Goal: Register for event/course: Sign up to attend an event or enroll in a course

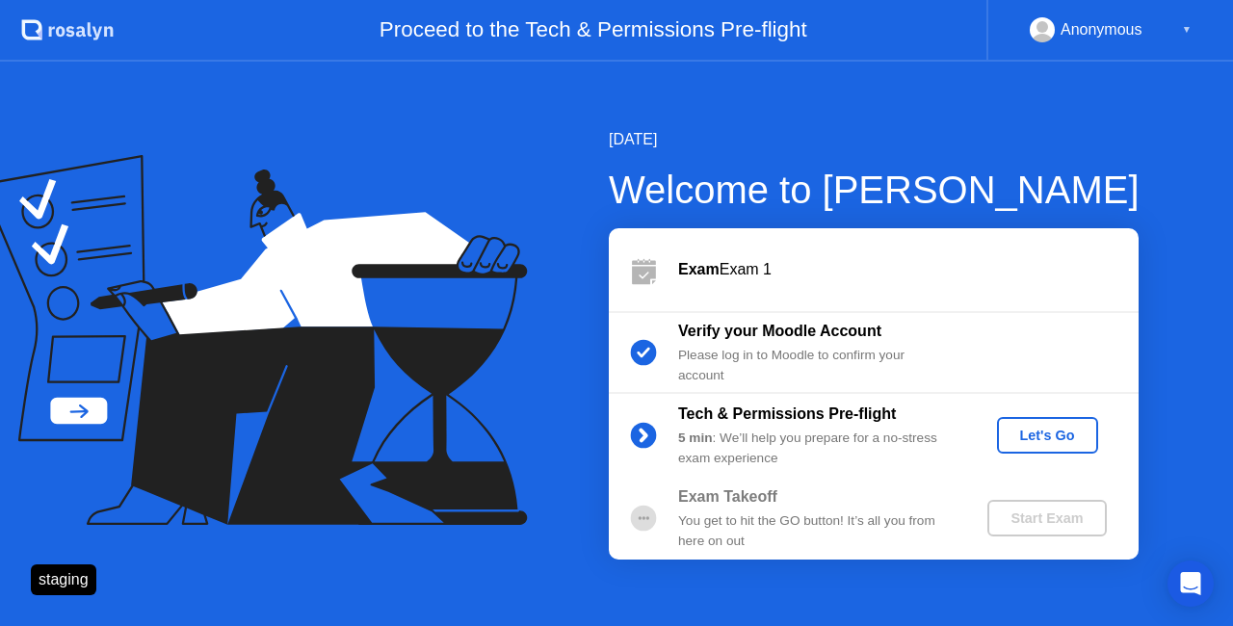
click at [1076, 443] on div "Let's Go" at bounding box center [1047, 435] width 86 height 15
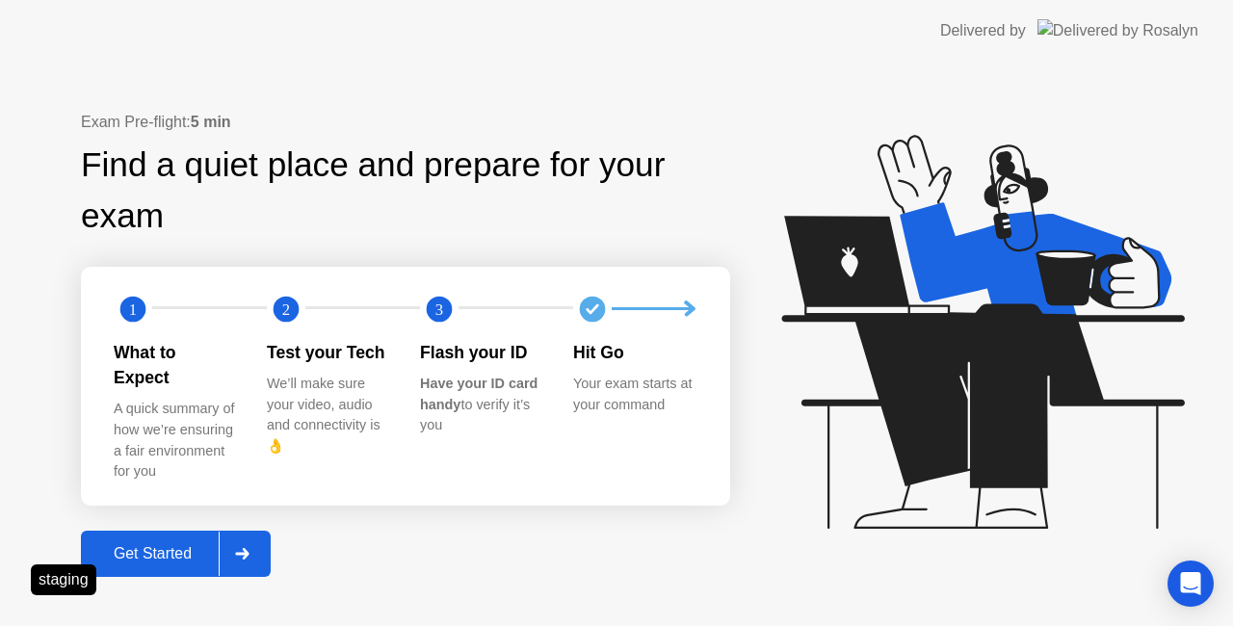
click at [200, 545] on div "Get Started" at bounding box center [153, 553] width 132 height 17
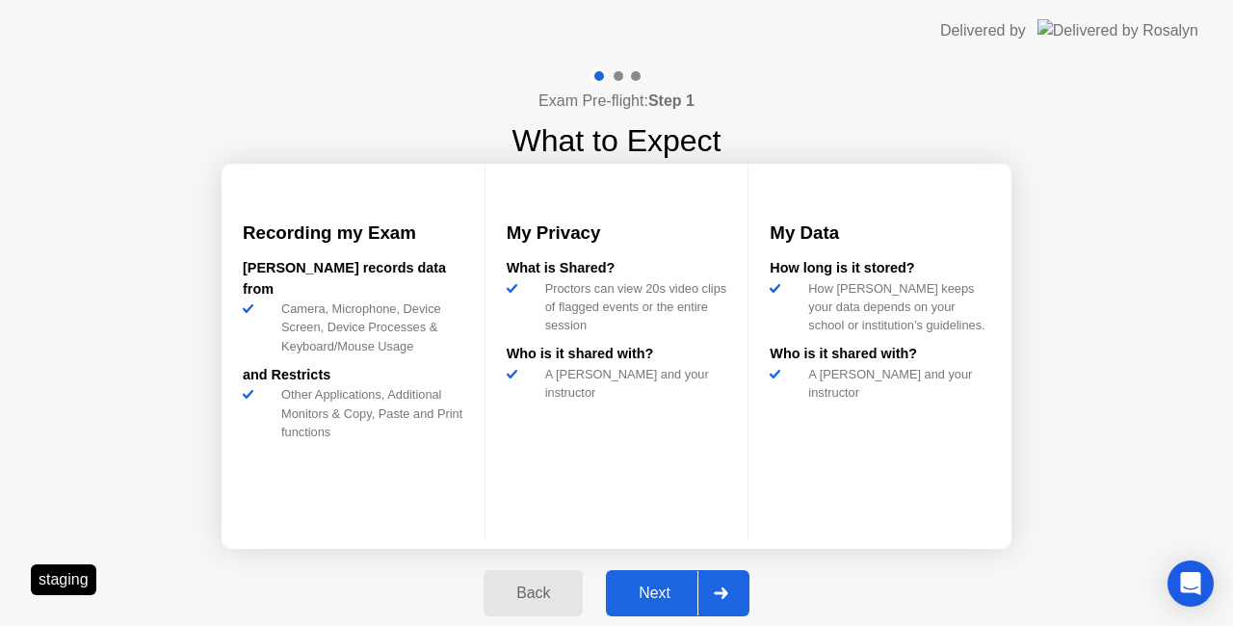
click at [717, 589] on icon at bounding box center [721, 593] width 14 height 12
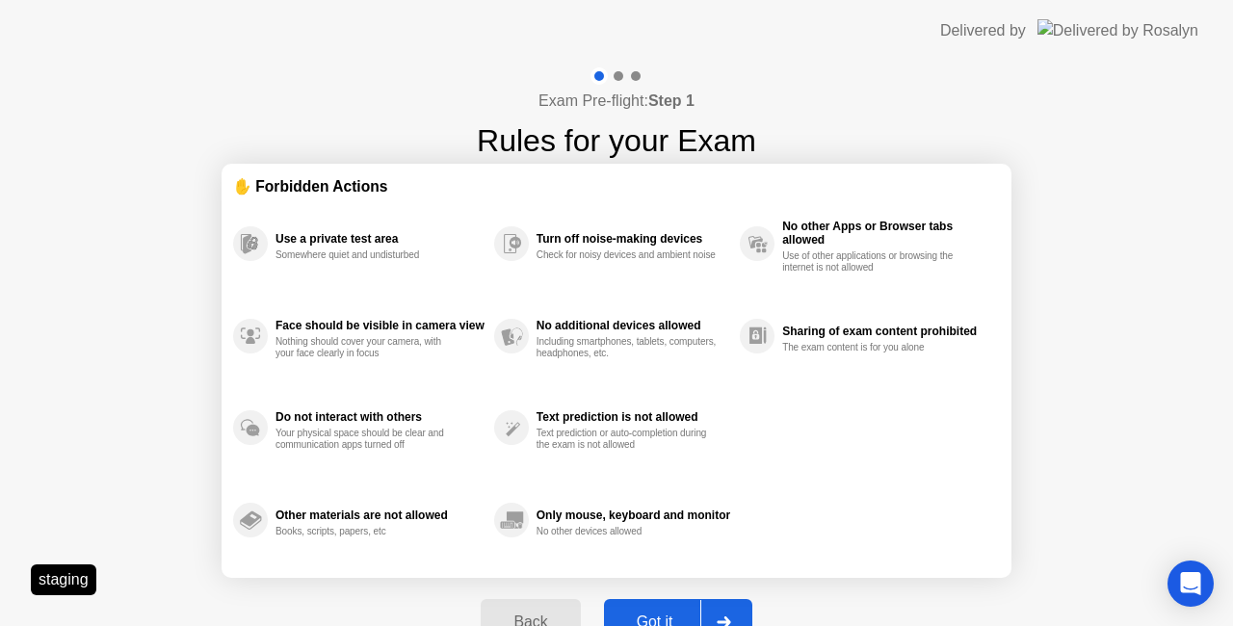
click at [709, 617] on div at bounding box center [723, 622] width 46 height 44
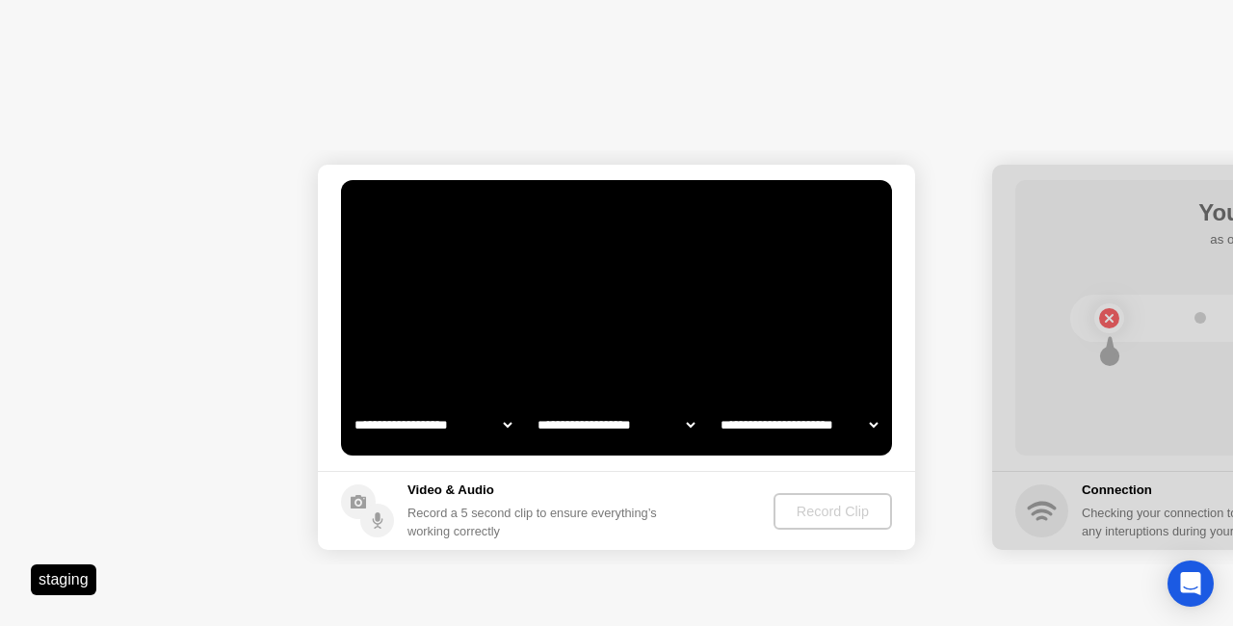
select select "**********"
select select "*******"
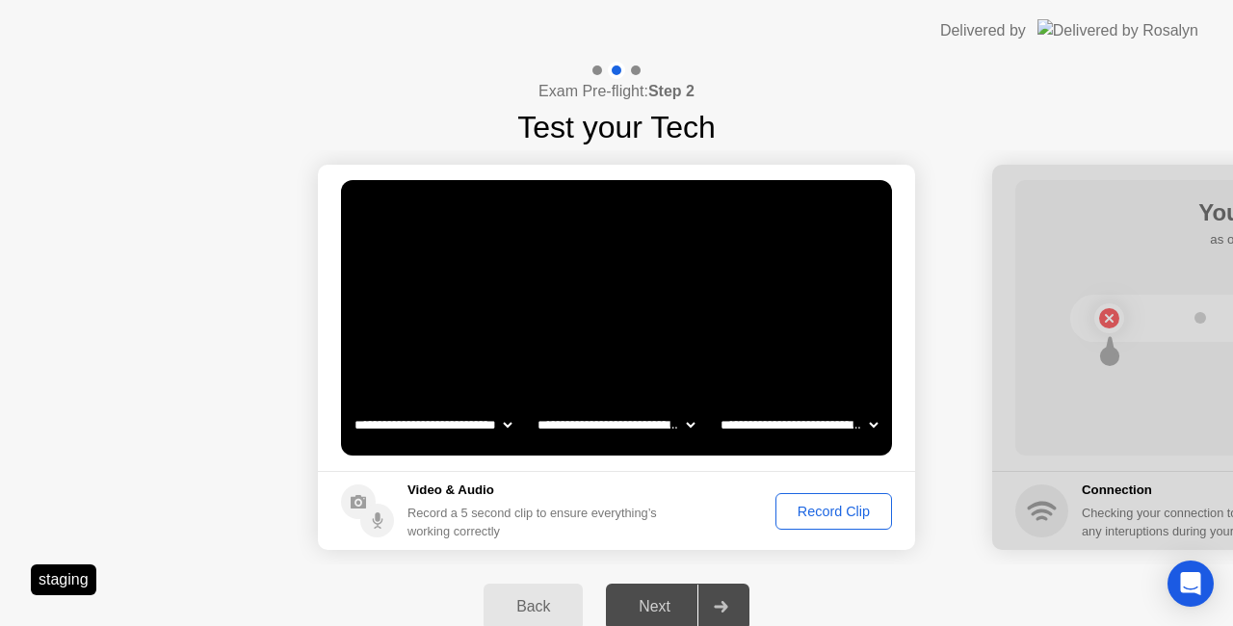
click at [816, 504] on div "Record Clip" at bounding box center [833, 511] width 103 height 15
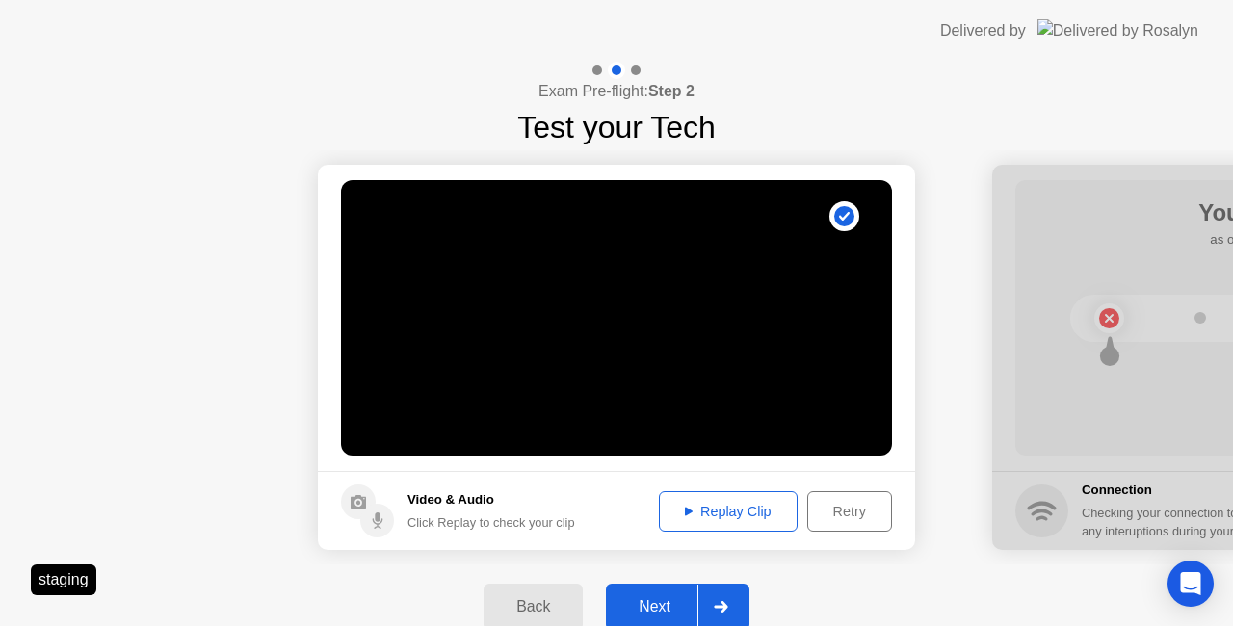
click at [668, 590] on button "Next" at bounding box center [677, 607] width 143 height 46
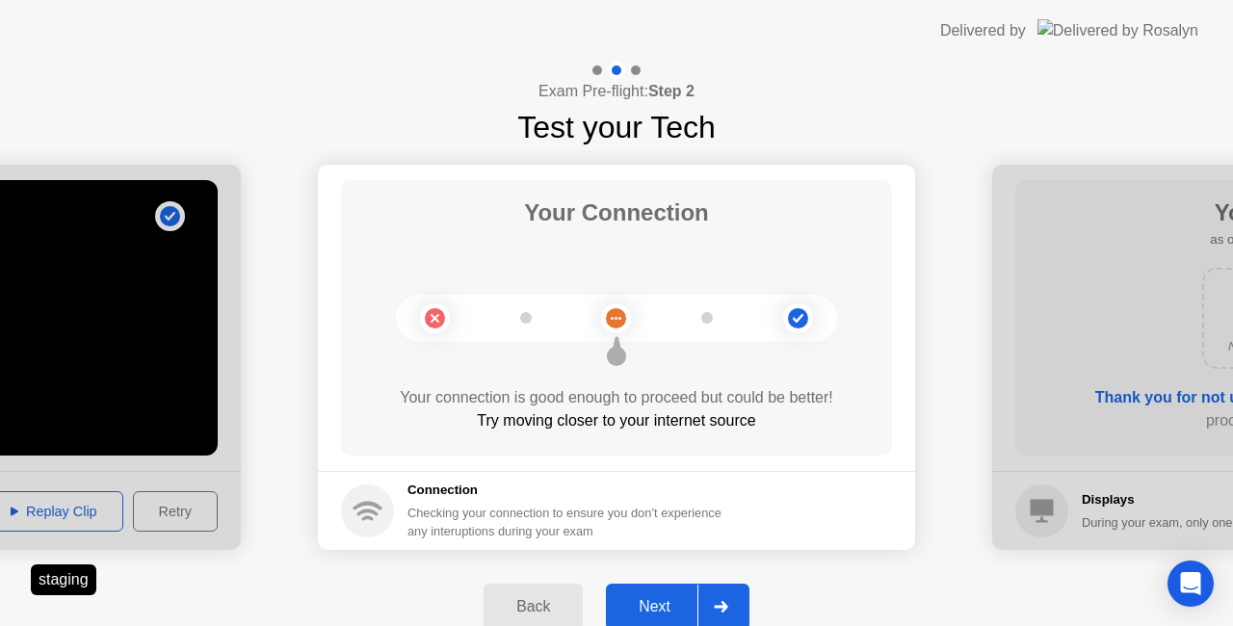
click at [722, 605] on icon at bounding box center [721, 607] width 14 height 12
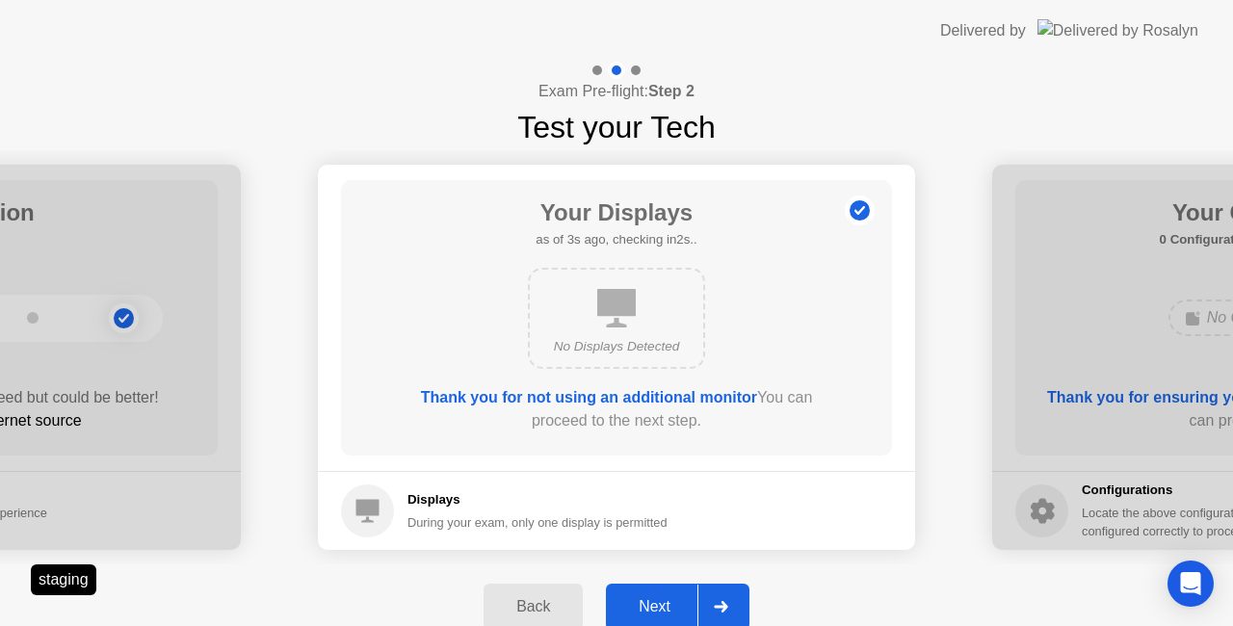
click at [722, 605] on icon at bounding box center [721, 607] width 14 height 12
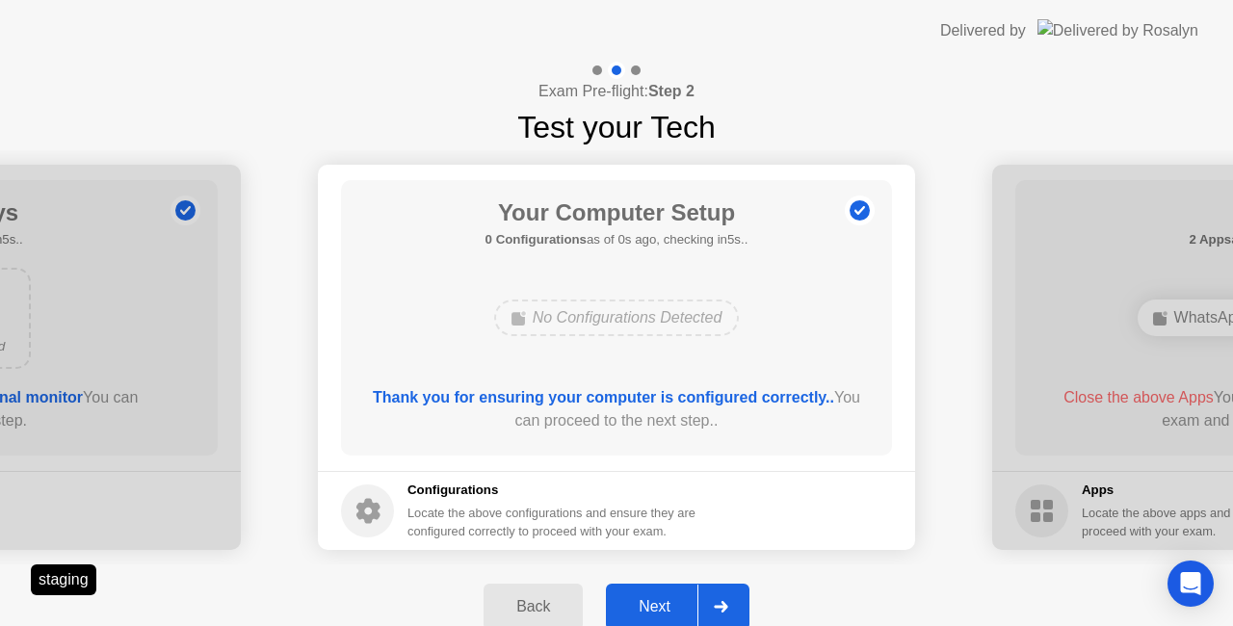
click at [722, 605] on icon at bounding box center [721, 607] width 14 height 12
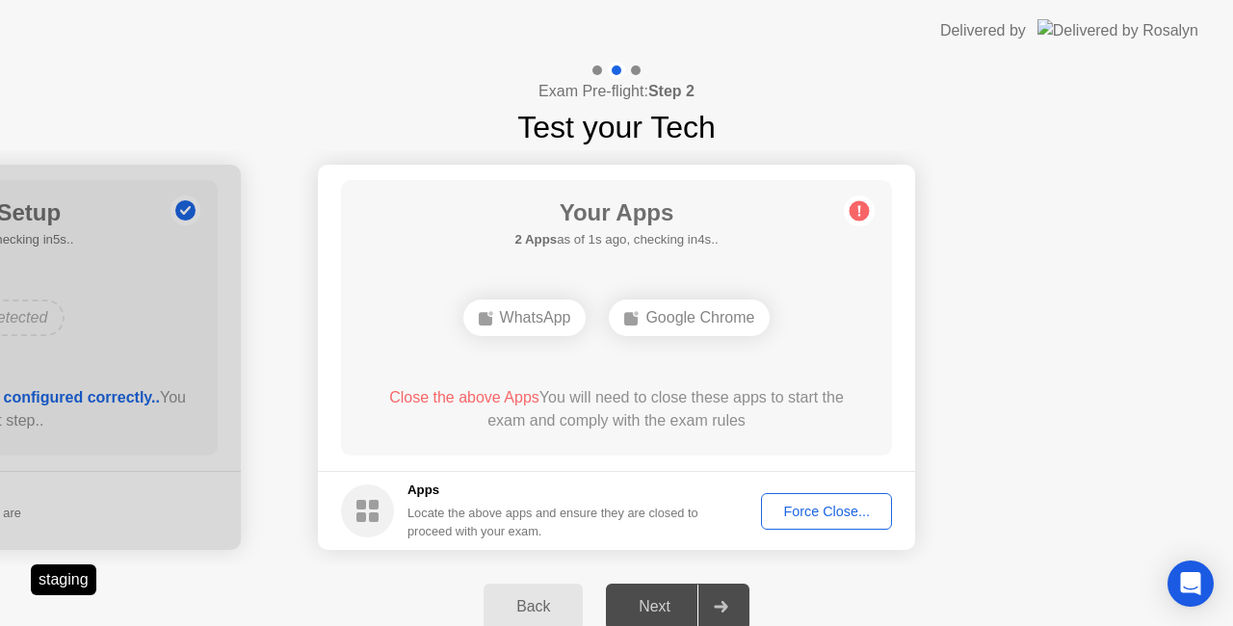
click at [807, 516] on div "Force Close..." at bounding box center [826, 511] width 117 height 15
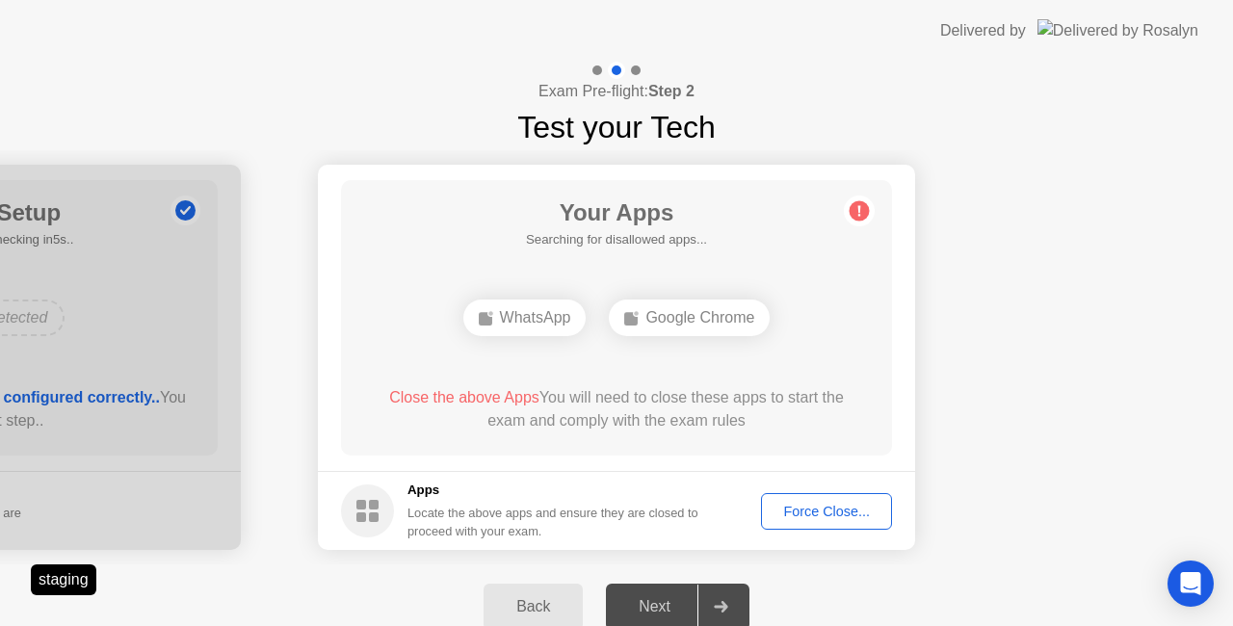
click at [807, 505] on div "Force Close..." at bounding box center [826, 511] width 117 height 15
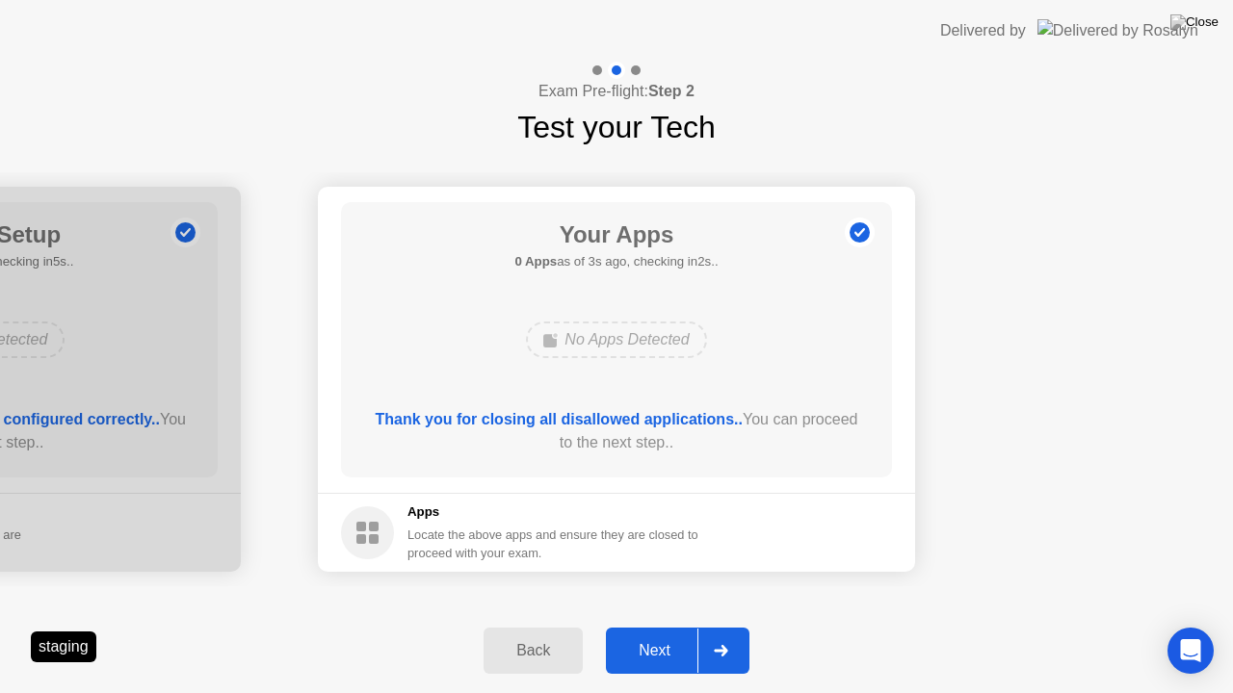
click at [716, 625] on icon at bounding box center [721, 651] width 14 height 12
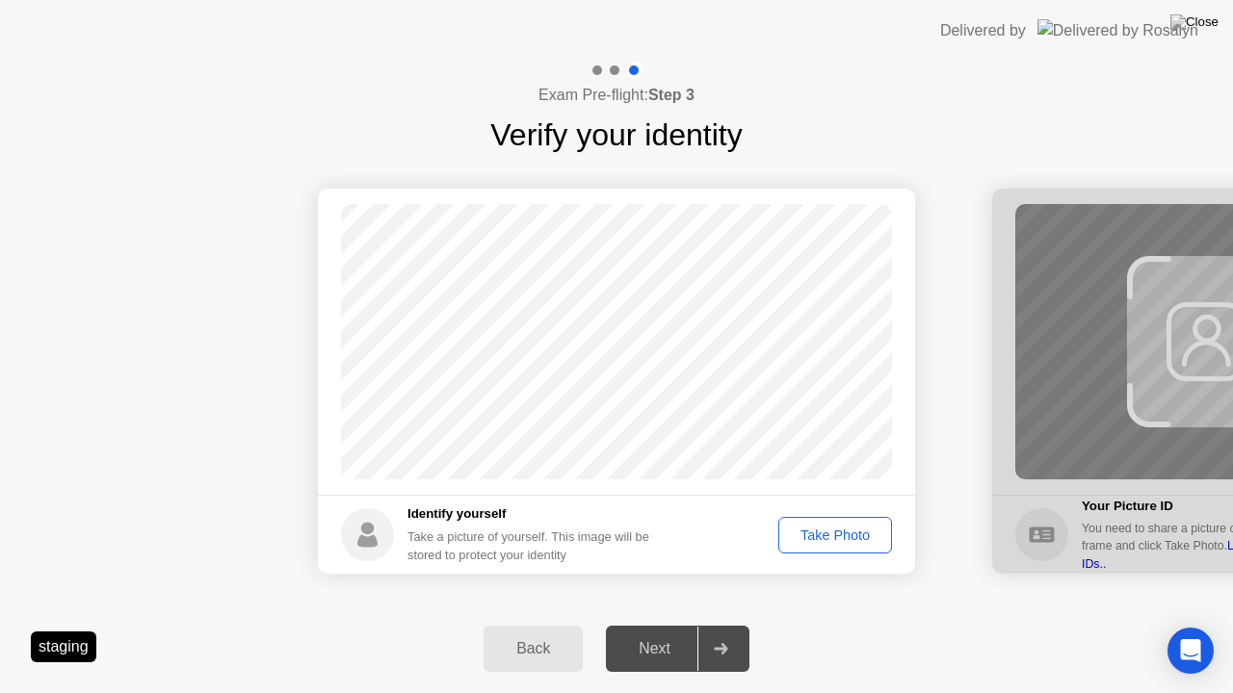
click at [819, 546] on button "Take Photo" at bounding box center [835, 535] width 114 height 37
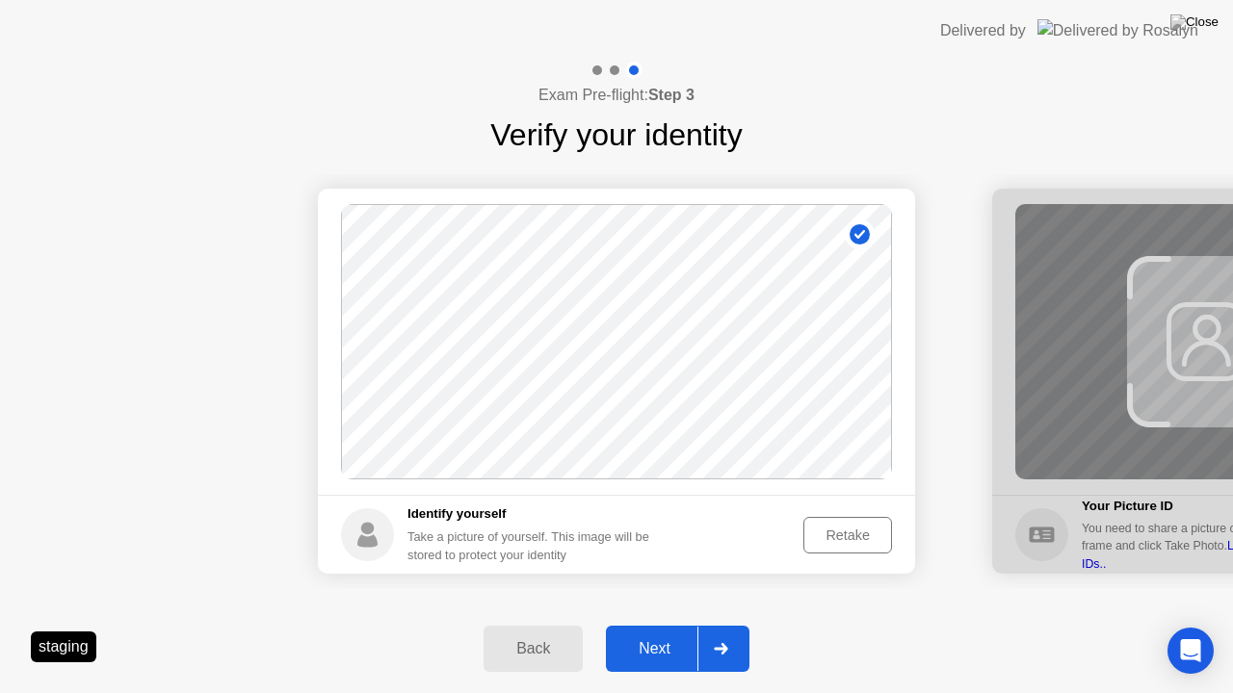
click at [637, 625] on div "Next" at bounding box center [655, 648] width 86 height 17
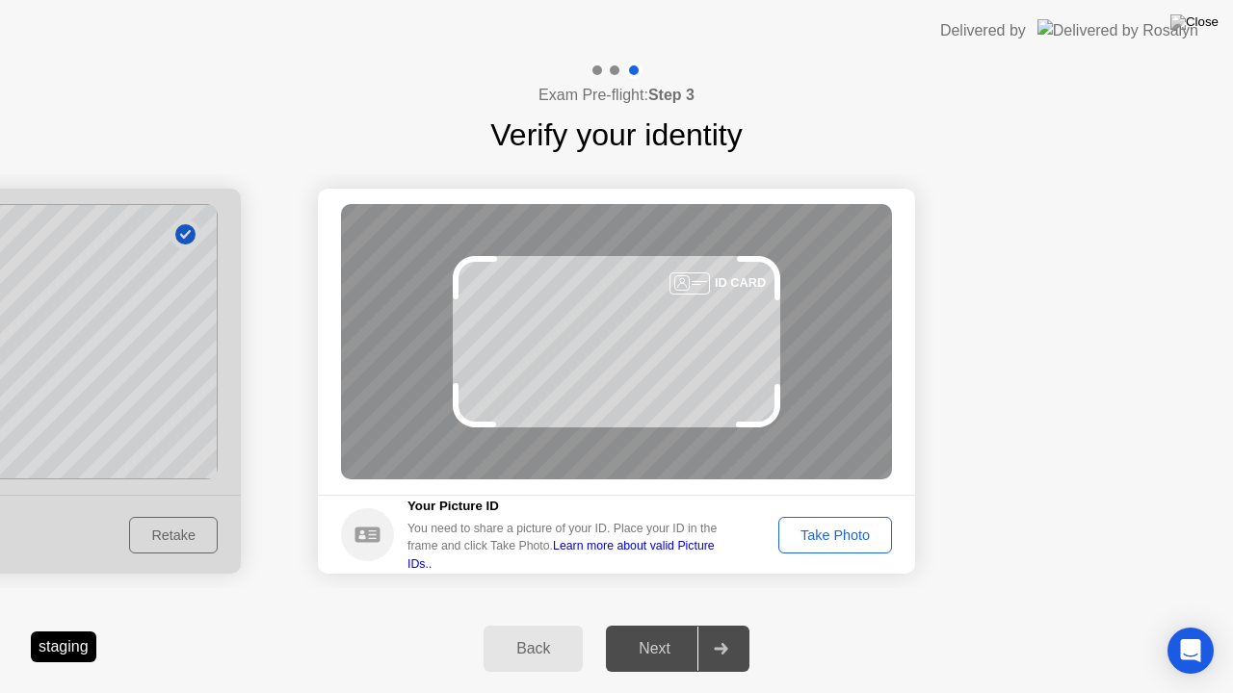
click at [816, 523] on button "Take Photo" at bounding box center [835, 535] width 114 height 37
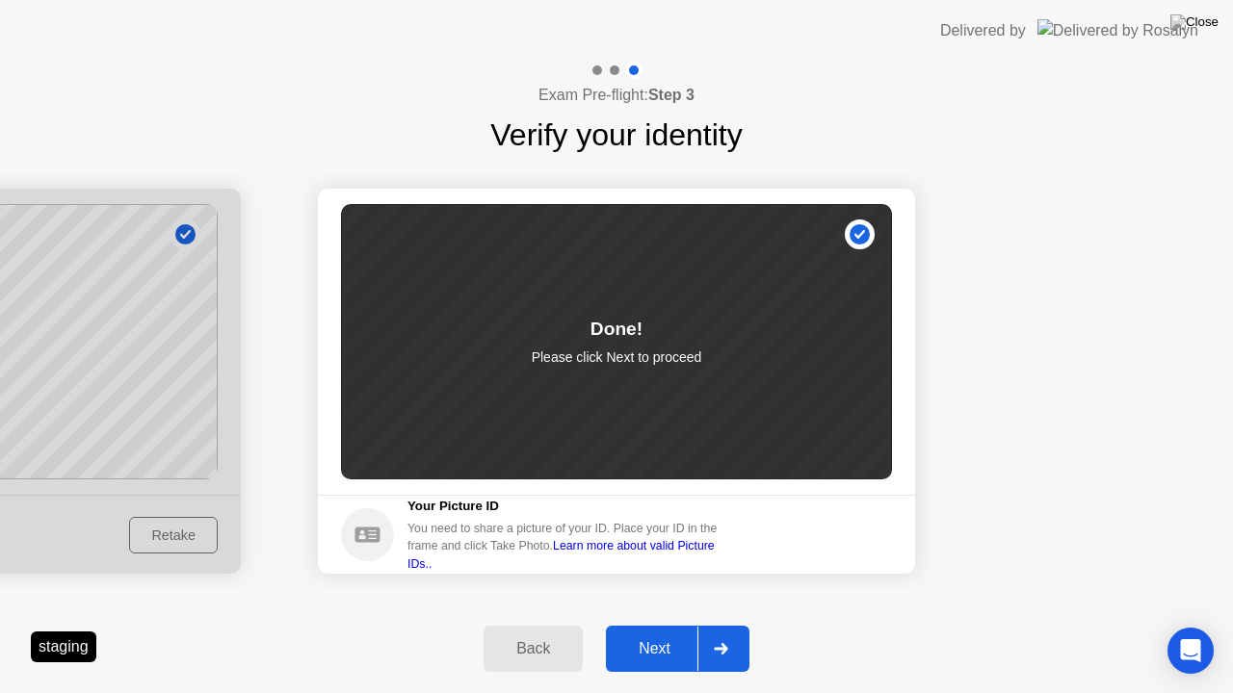
click at [715, 625] on div at bounding box center [720, 649] width 46 height 44
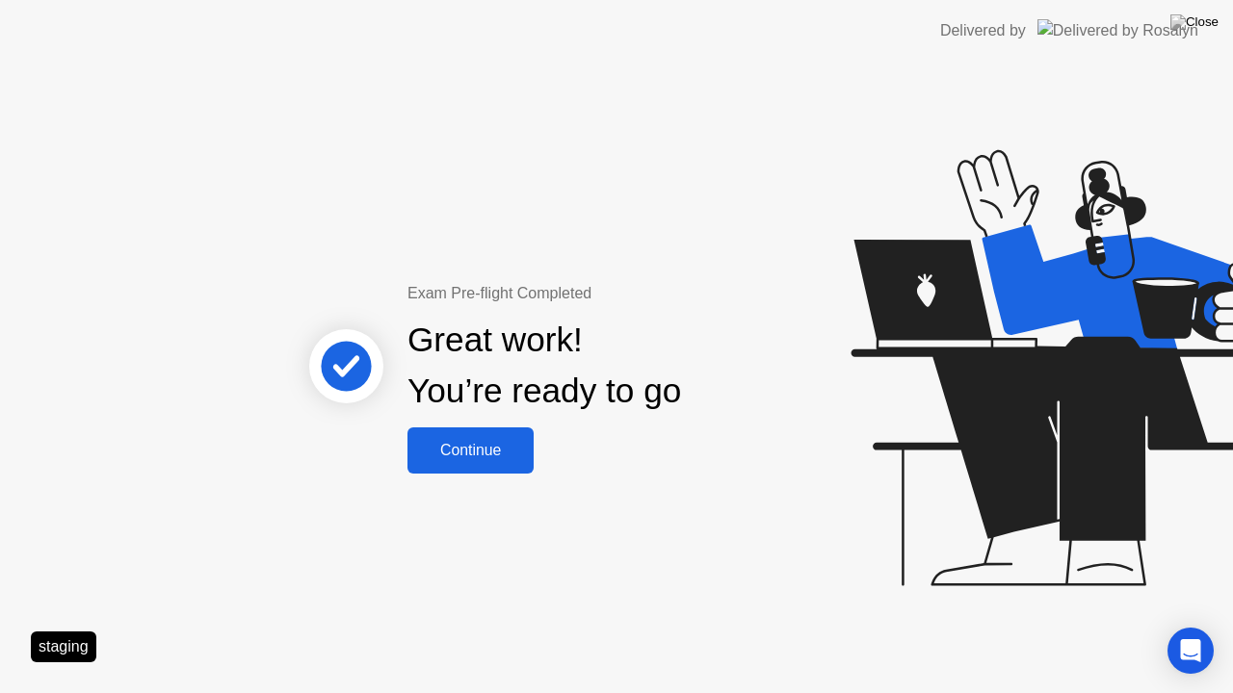
click at [467, 445] on div "Continue" at bounding box center [470, 450] width 115 height 17
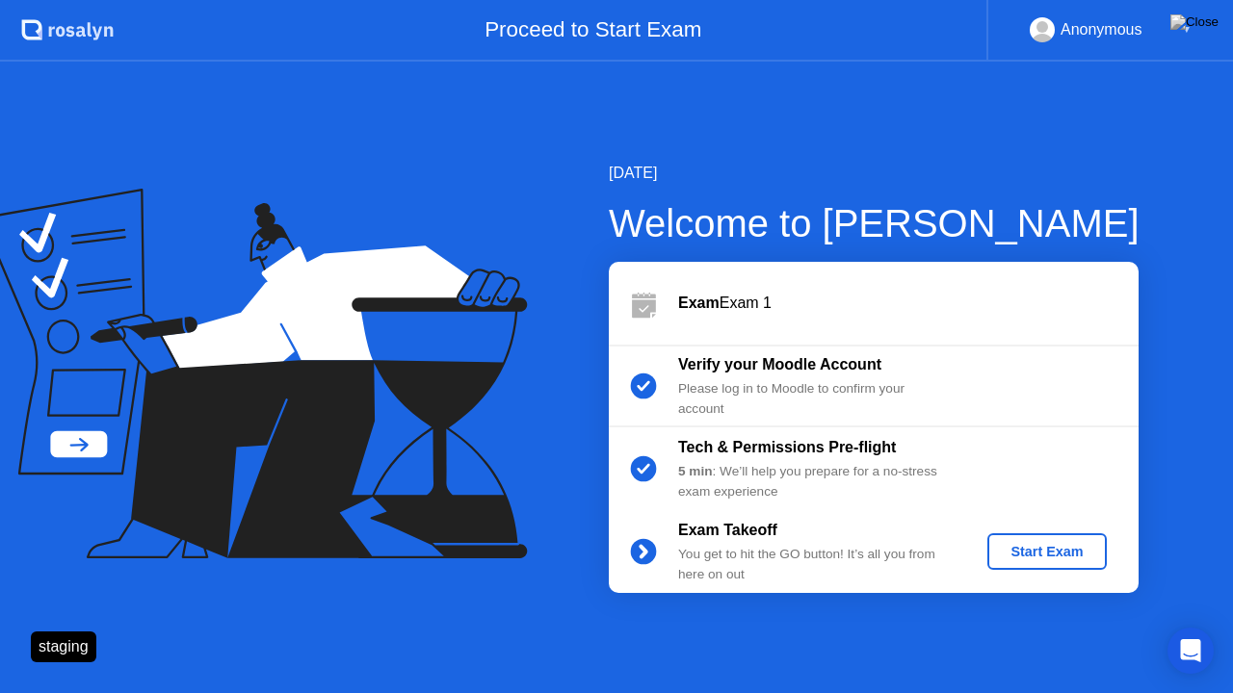
click at [1059, 549] on div "Start Exam" at bounding box center [1046, 551] width 103 height 15
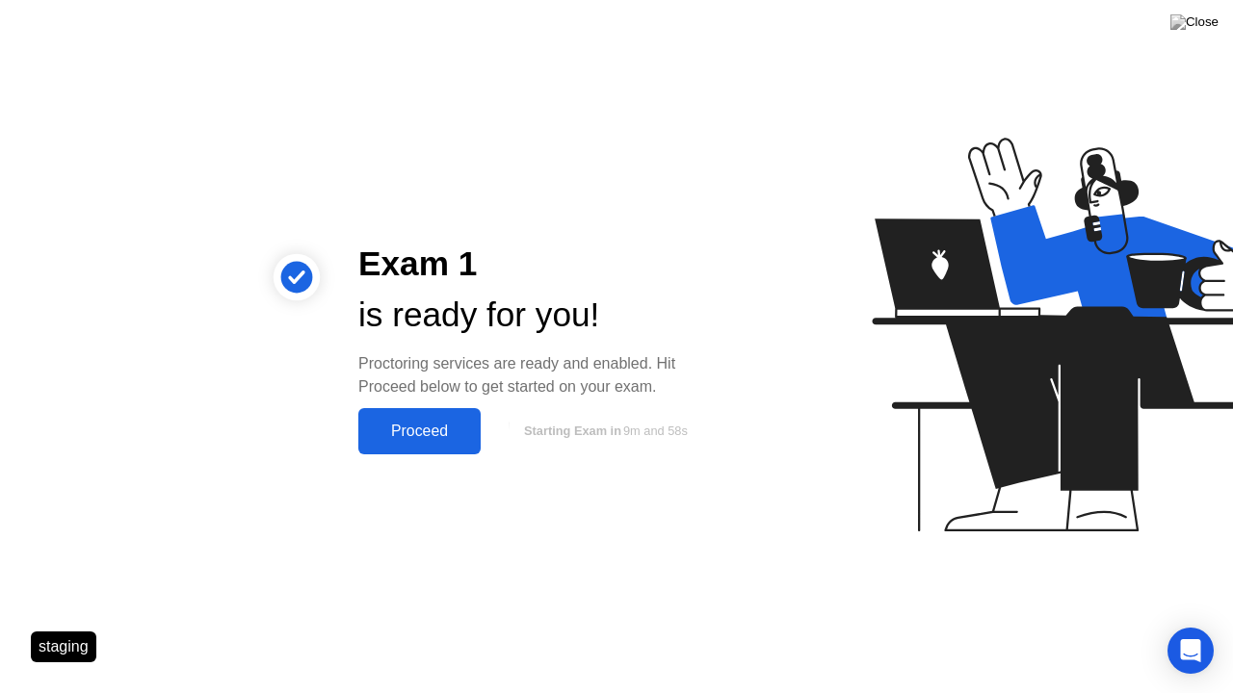
click at [428, 445] on button "Proceed" at bounding box center [419, 431] width 122 height 46
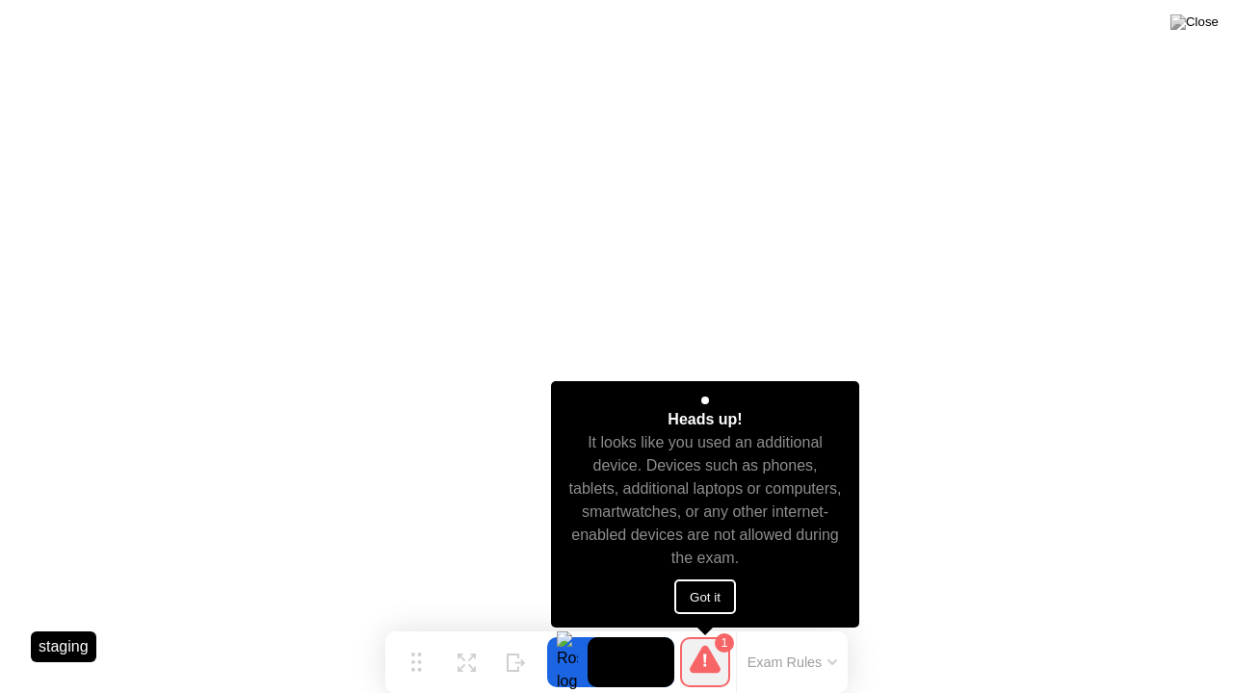
click at [708, 591] on button "Got it" at bounding box center [705, 597] width 62 height 35
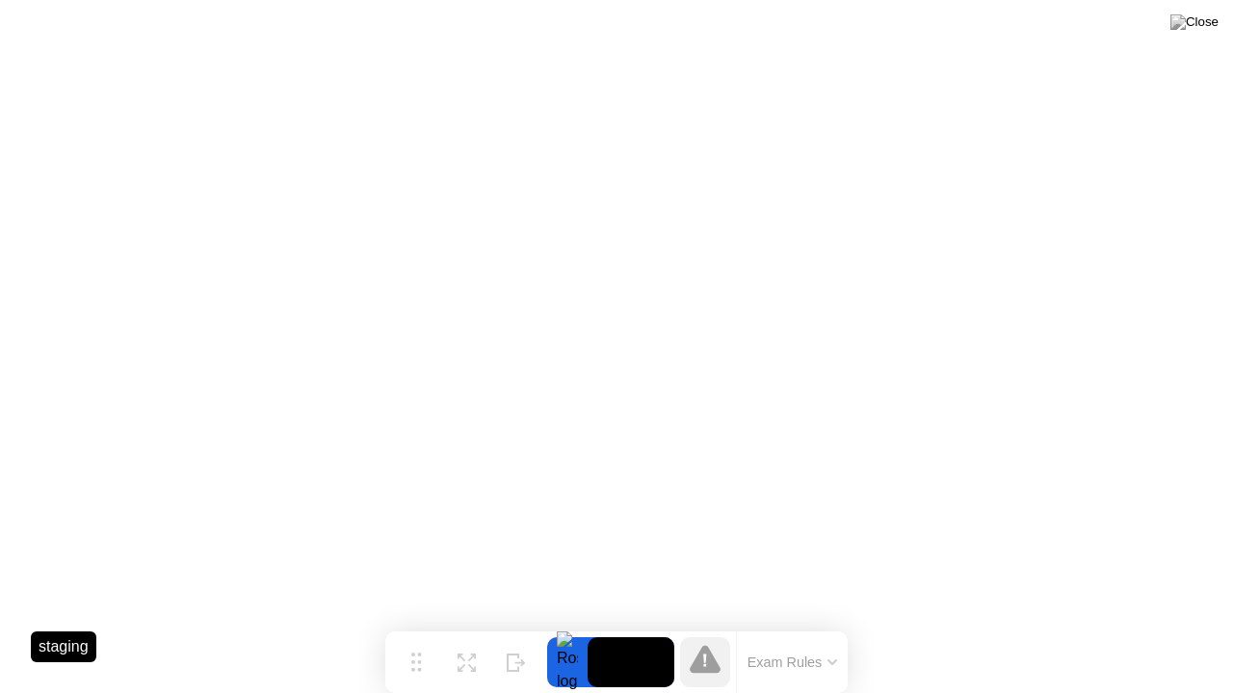
click at [710, 625] on div at bounding box center [705, 663] width 50 height 50
click at [770, 625] on button "Exam Rules" at bounding box center [793, 662] width 102 height 17
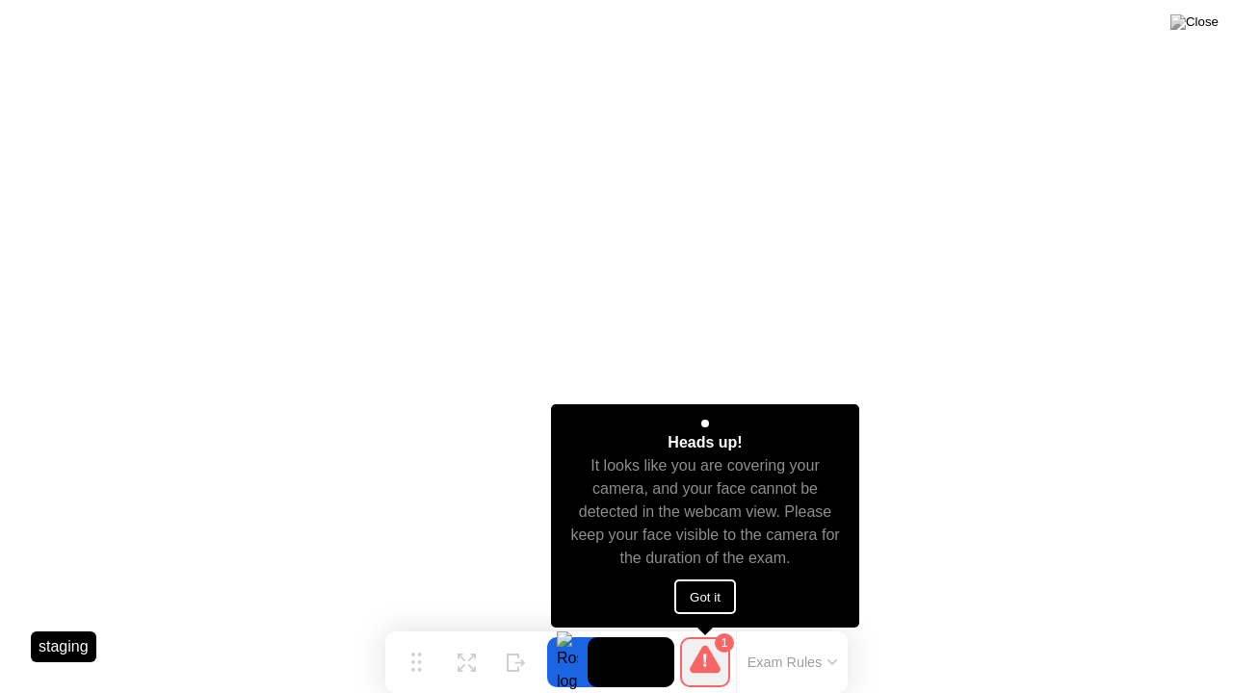
click at [699, 603] on button "Got it" at bounding box center [705, 597] width 62 height 35
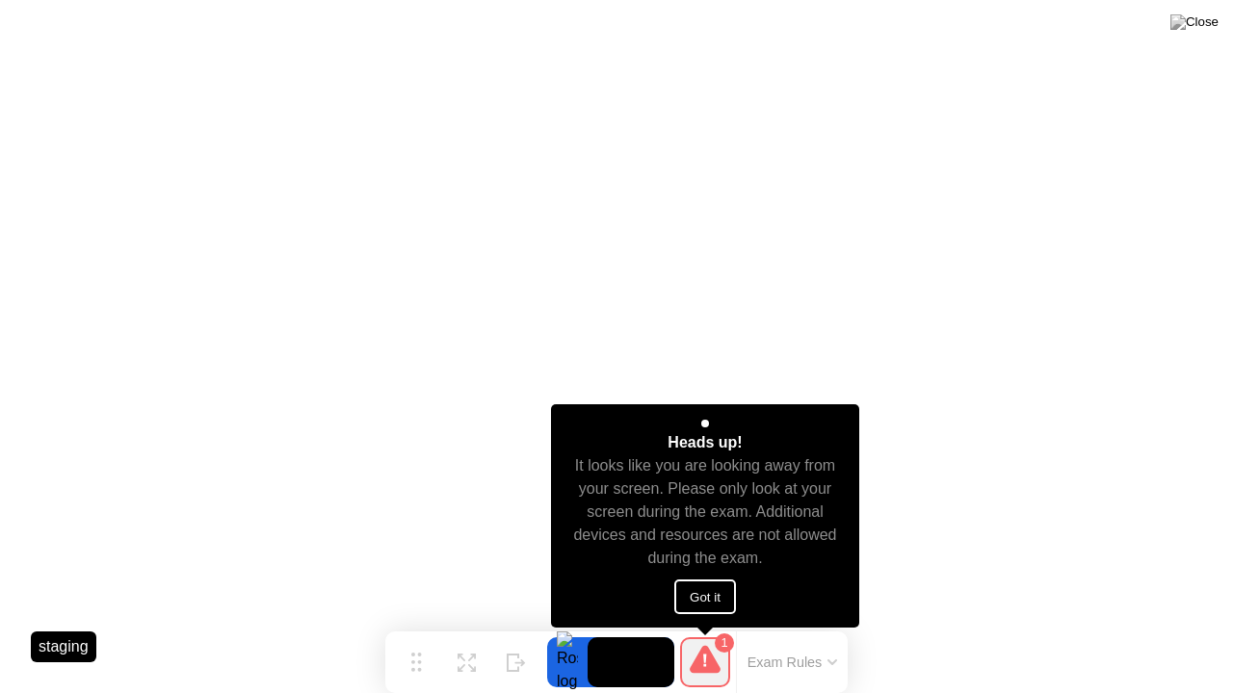
click at [713, 598] on button "Got it" at bounding box center [705, 597] width 62 height 35
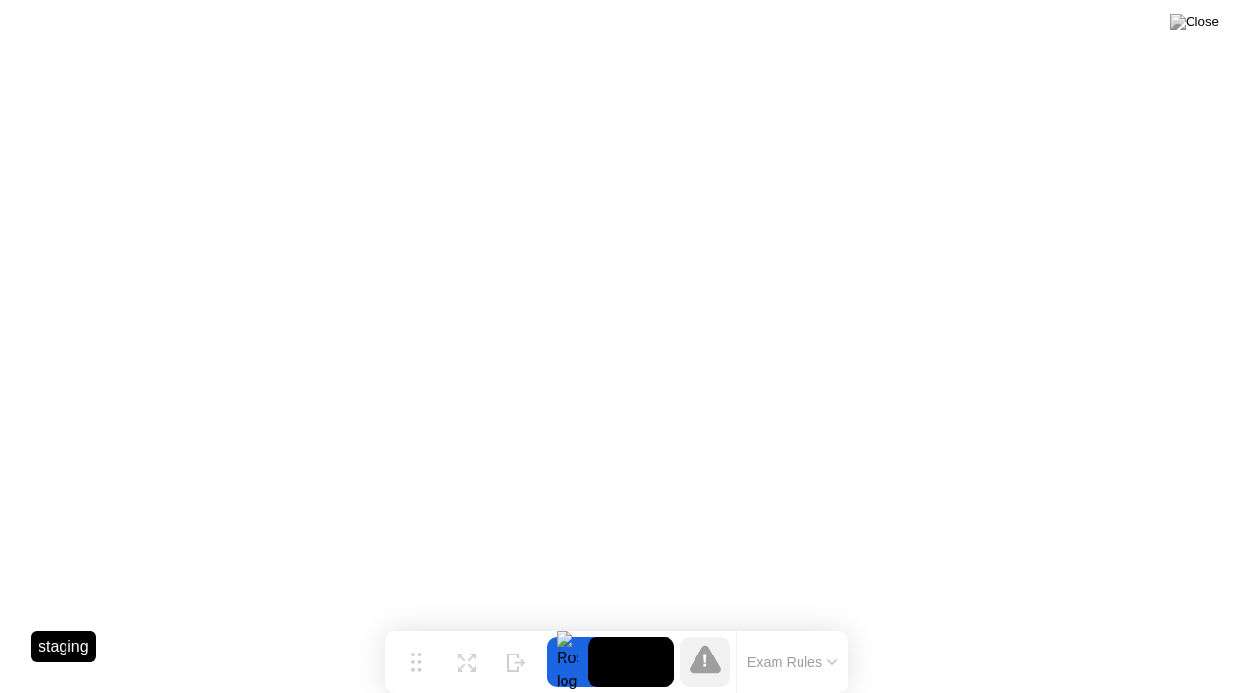
click at [698, 625] on icon at bounding box center [705, 659] width 31 height 28
